Goal: Task Accomplishment & Management: Complete application form

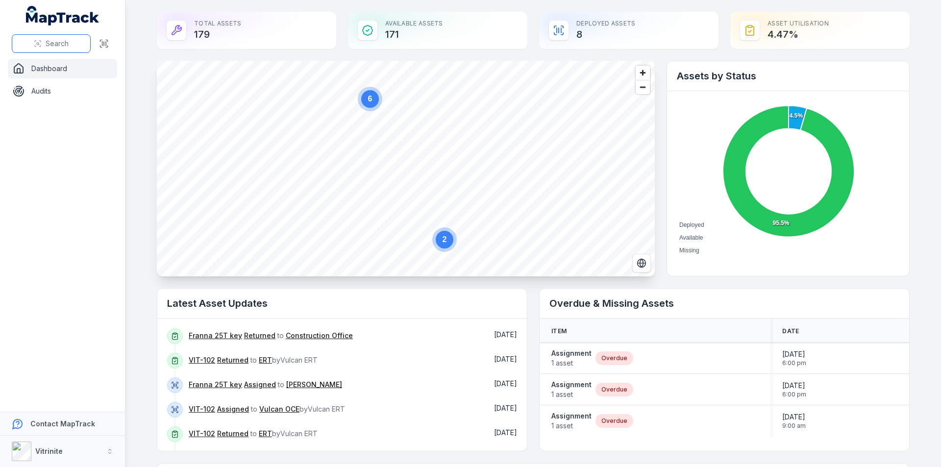
click at [42, 47] on button "Search" at bounding box center [51, 43] width 79 height 19
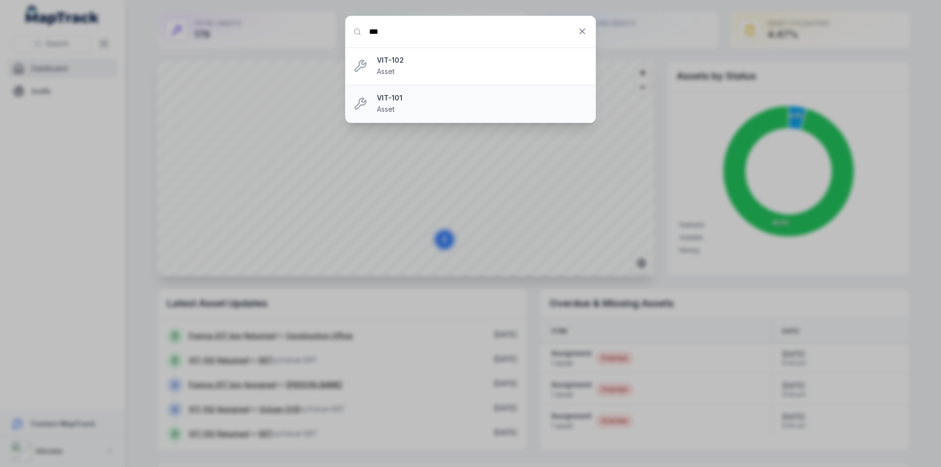
type input "***"
click at [397, 103] on div "VIT-101 Asset" at bounding box center [482, 104] width 211 height 22
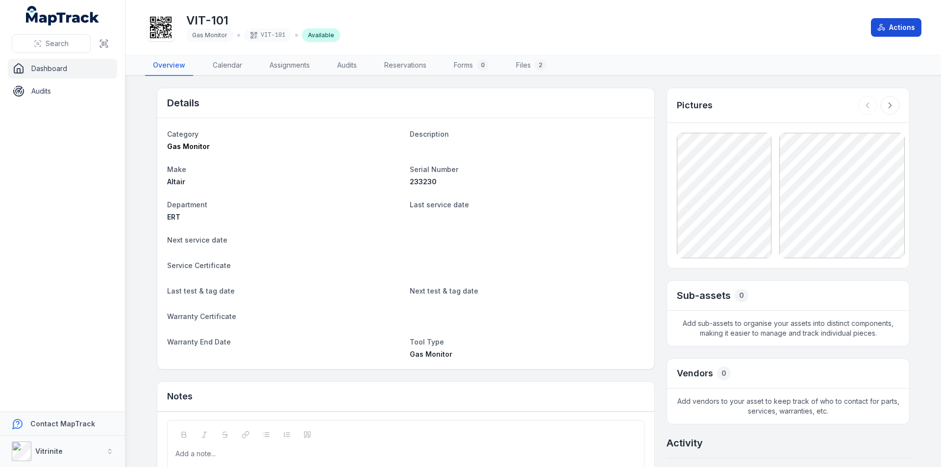
click at [899, 24] on button "Actions" at bounding box center [895, 27] width 50 height 19
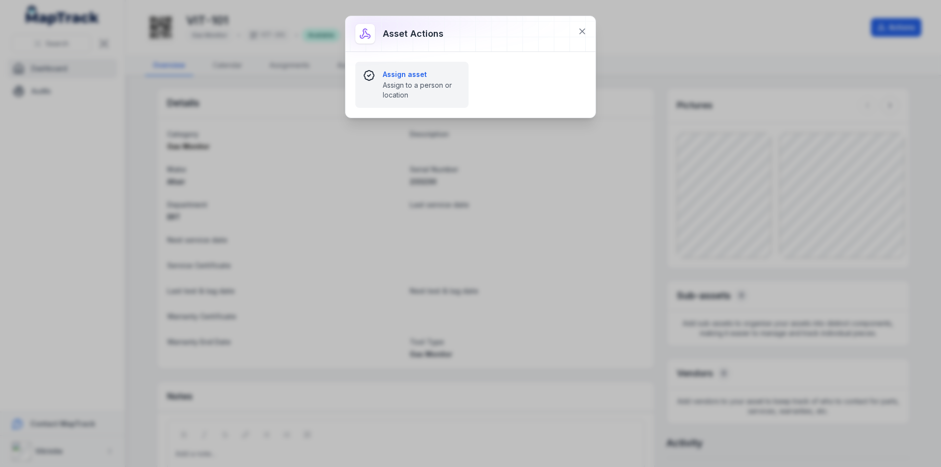
click at [403, 88] on span "Assign to a person or location" at bounding box center [422, 90] width 78 height 20
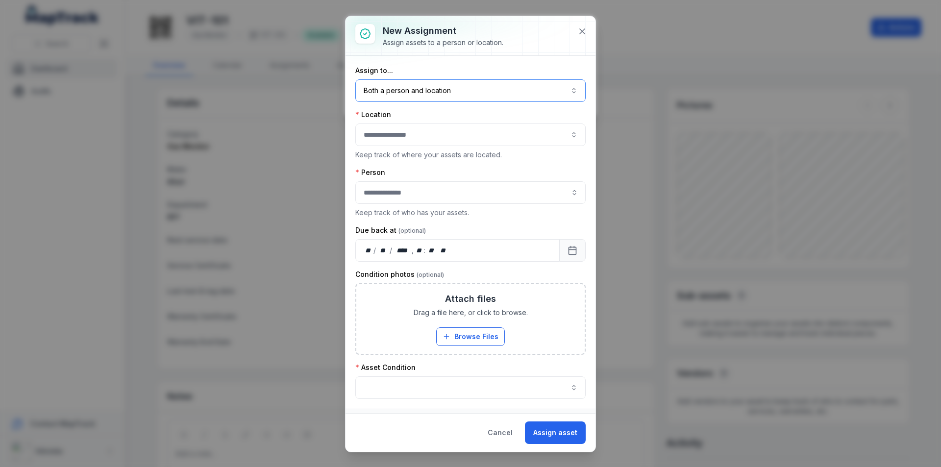
click at [569, 89] on button "Both a person and location ****" at bounding box center [470, 90] width 230 height 23
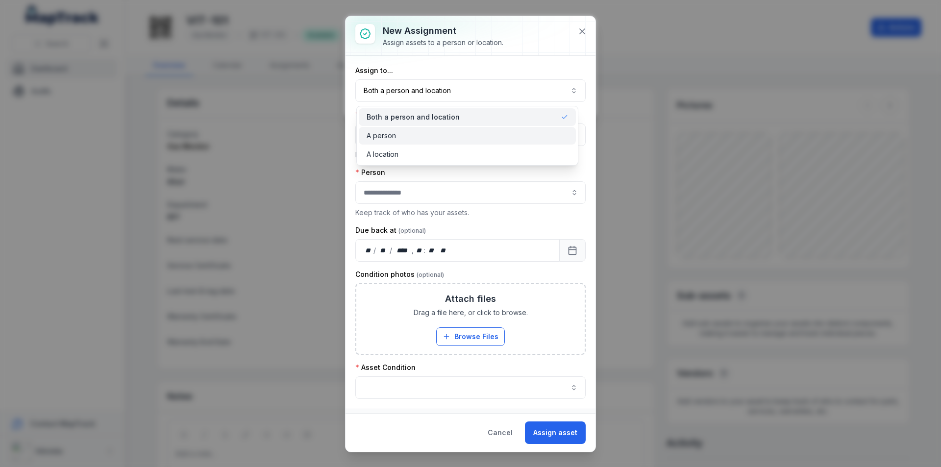
click at [394, 135] on span "A person" at bounding box center [380, 136] width 29 height 10
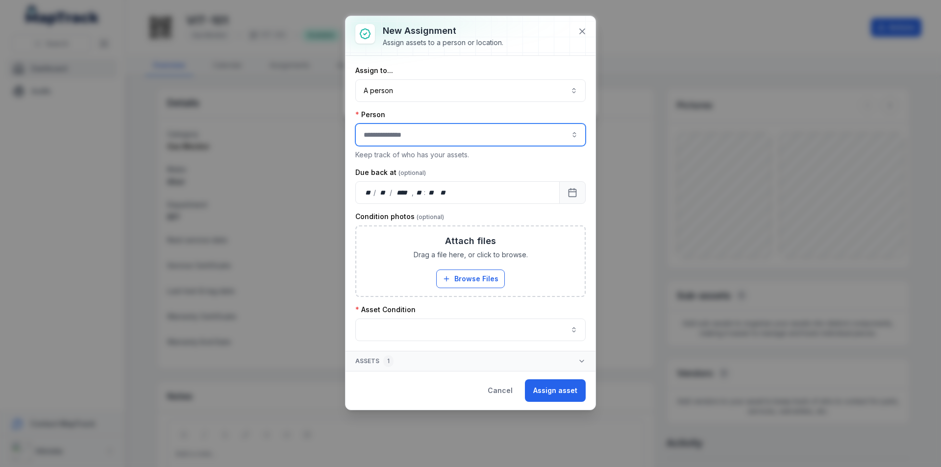
click at [576, 132] on button "button" at bounding box center [574, 134] width 23 height 23
click at [394, 185] on div "Vulcan OCE" at bounding box center [470, 180] width 225 height 18
type input "**********"
click at [570, 194] on icon "Calendar" at bounding box center [572, 193] width 10 height 10
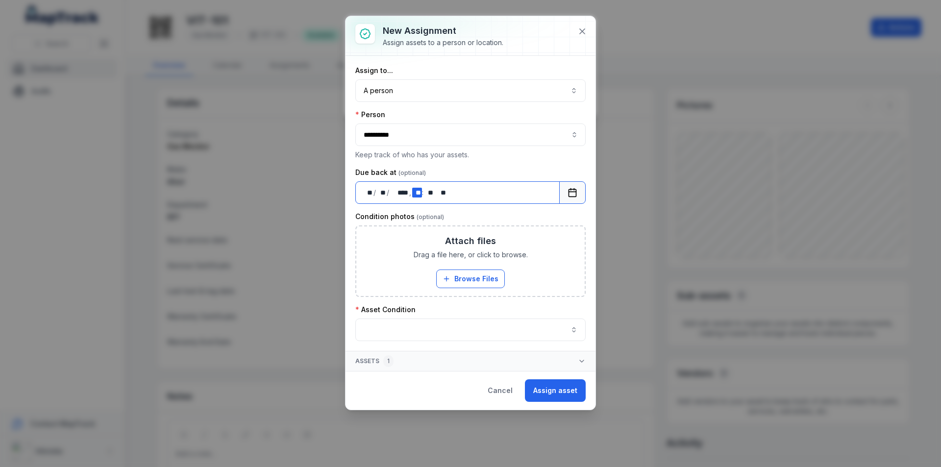
click at [420, 194] on div "** **" at bounding box center [417, 193] width 10 height 10
click at [569, 329] on button "button" at bounding box center [470, 329] width 230 height 23
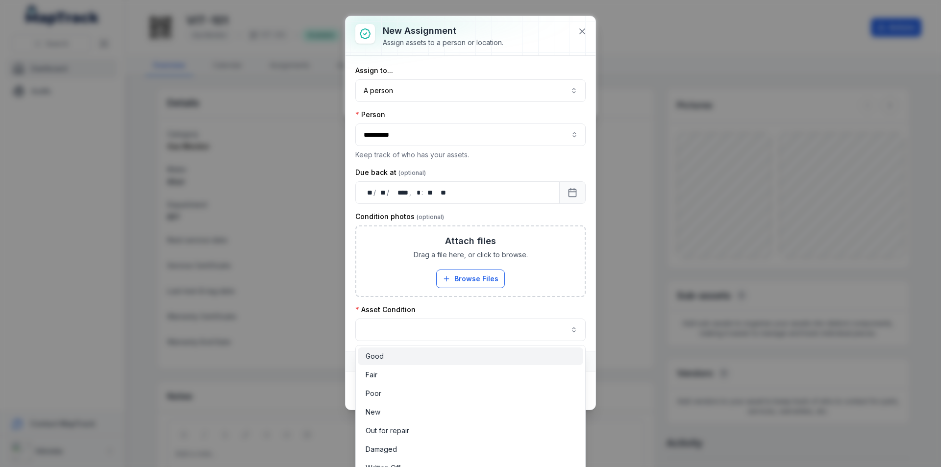
click at [387, 354] on div "Good" at bounding box center [470, 356] width 210 height 10
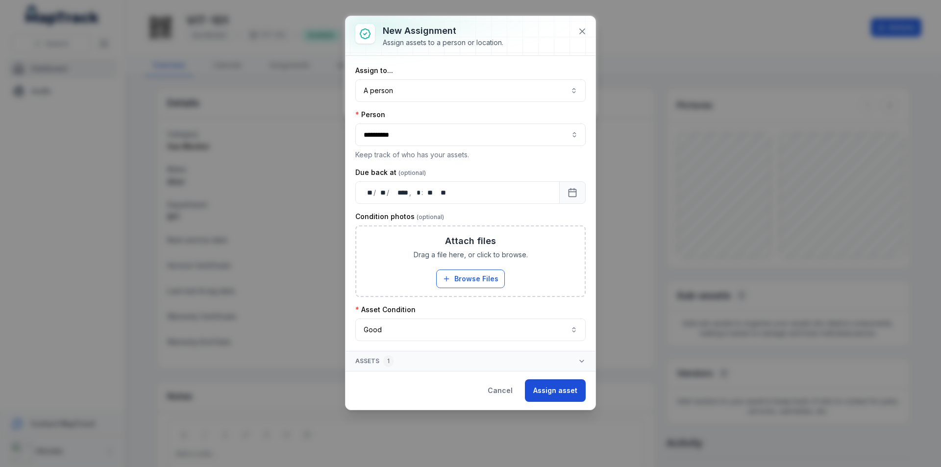
click at [555, 386] on button "Assign asset" at bounding box center [555, 390] width 61 height 23
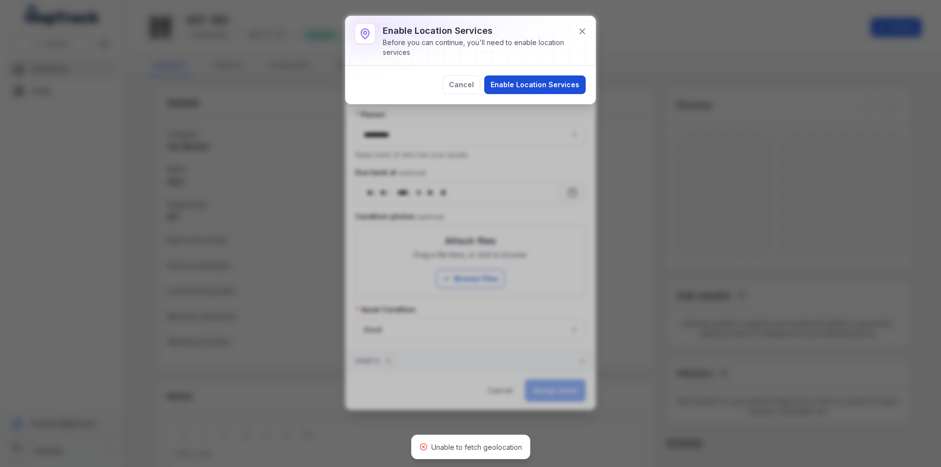
click at [533, 85] on button "Enable Location Services" at bounding box center [534, 84] width 101 height 19
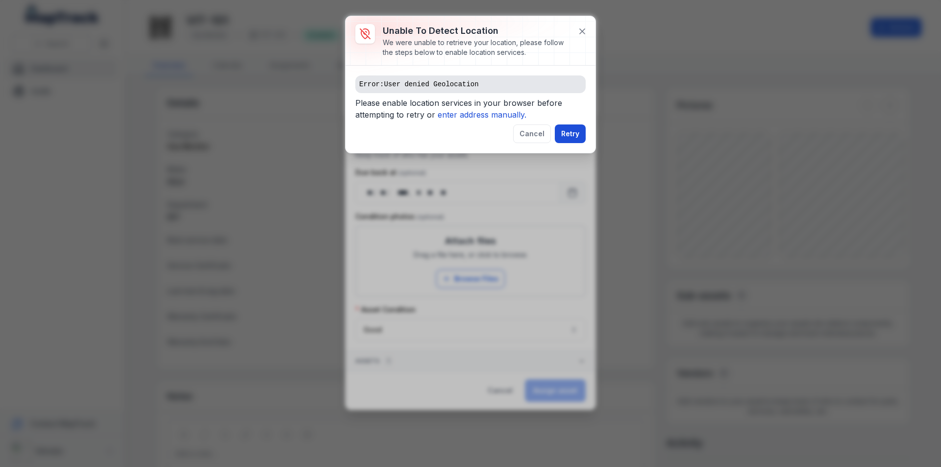
click at [571, 129] on button "Retry" at bounding box center [570, 133] width 31 height 19
click at [565, 130] on button "Retry" at bounding box center [570, 133] width 31 height 19
click at [439, 93] on pre "Error: User denied Geolocation" at bounding box center [470, 84] width 230 height 18
click at [428, 83] on pre "Error: User denied Geolocation" at bounding box center [470, 84] width 230 height 18
click at [532, 140] on button "Cancel" at bounding box center [532, 133] width 38 height 19
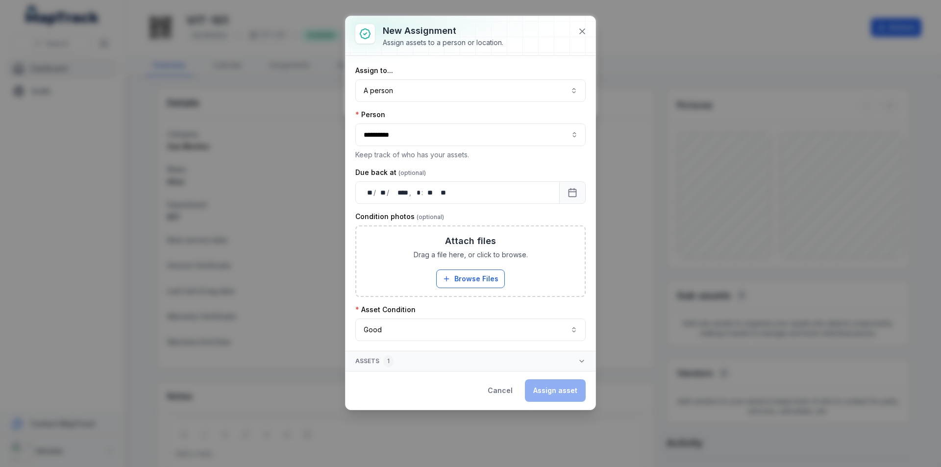
click at [554, 388] on div "Cancel Assign asset" at bounding box center [532, 390] width 106 height 23
click at [580, 362] on icon "button" at bounding box center [582, 361] width 8 height 8
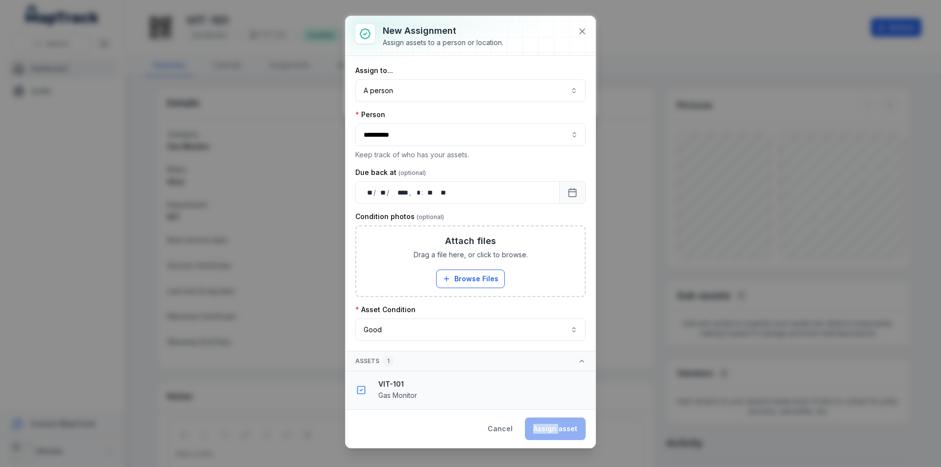
click at [555, 422] on div "Cancel Assign asset" at bounding box center [532, 428] width 106 height 23
click at [430, 380] on strong "VIT-101" at bounding box center [482, 384] width 209 height 10
click at [569, 189] on icon "Calendar" at bounding box center [572, 193] width 10 height 10
click at [555, 431] on div "Cancel Assign asset" at bounding box center [532, 428] width 106 height 23
click at [433, 332] on button "Good ****" at bounding box center [470, 329] width 230 height 23
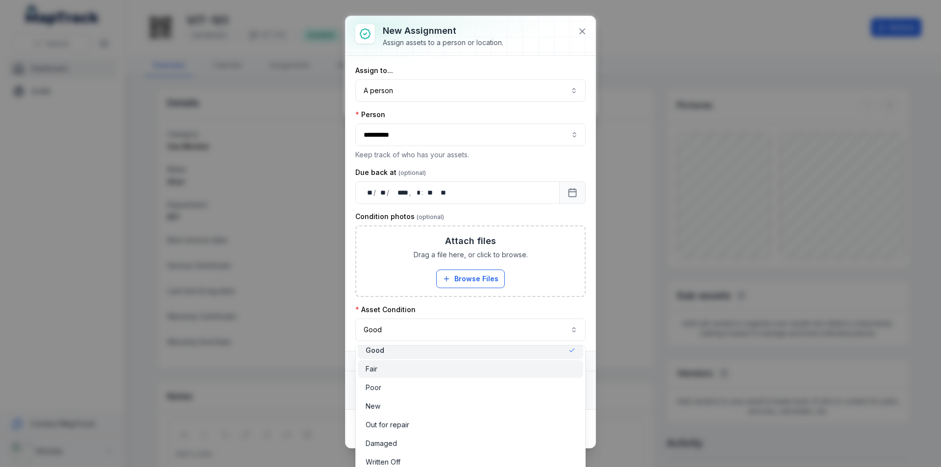
scroll to position [8, 0]
click at [395, 348] on div "Good" at bounding box center [470, 348] width 225 height 18
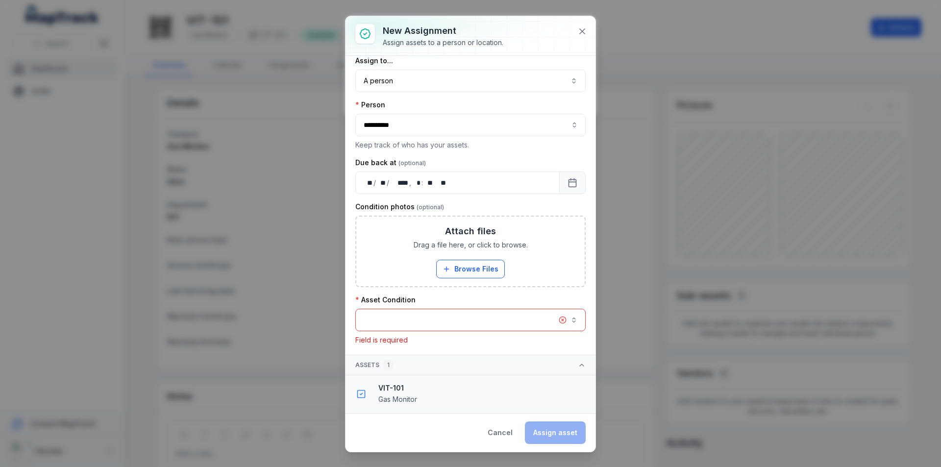
click at [568, 316] on button "button" at bounding box center [470, 320] width 230 height 23
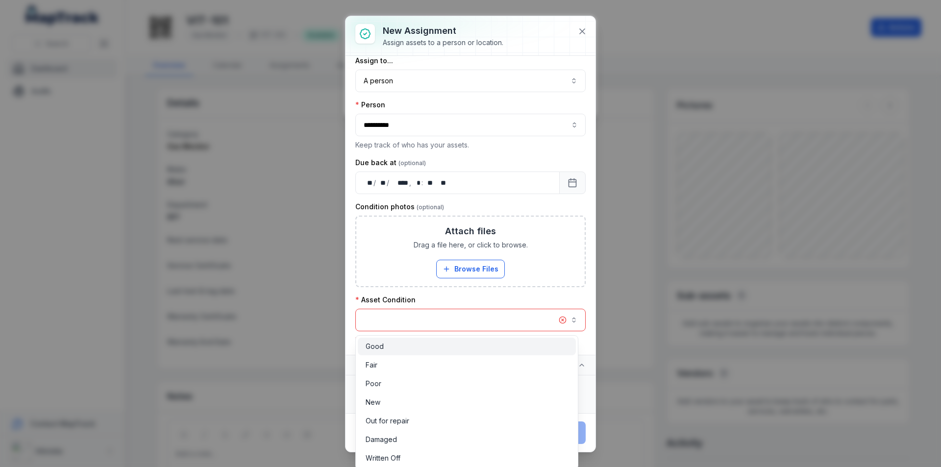
click at [375, 345] on span "Good" at bounding box center [374, 346] width 18 height 10
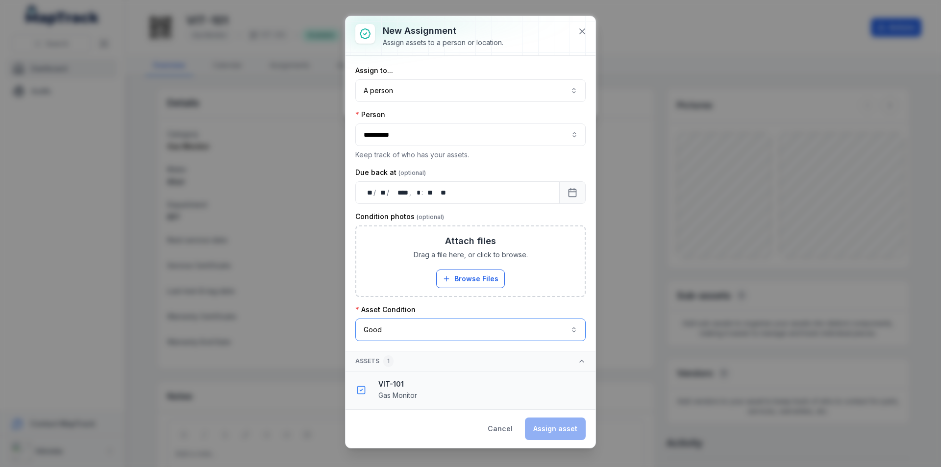
scroll to position [0, 0]
click at [561, 432] on div "Cancel Assign asset" at bounding box center [532, 428] width 106 height 23
